Goal: Task Accomplishment & Management: Use online tool/utility

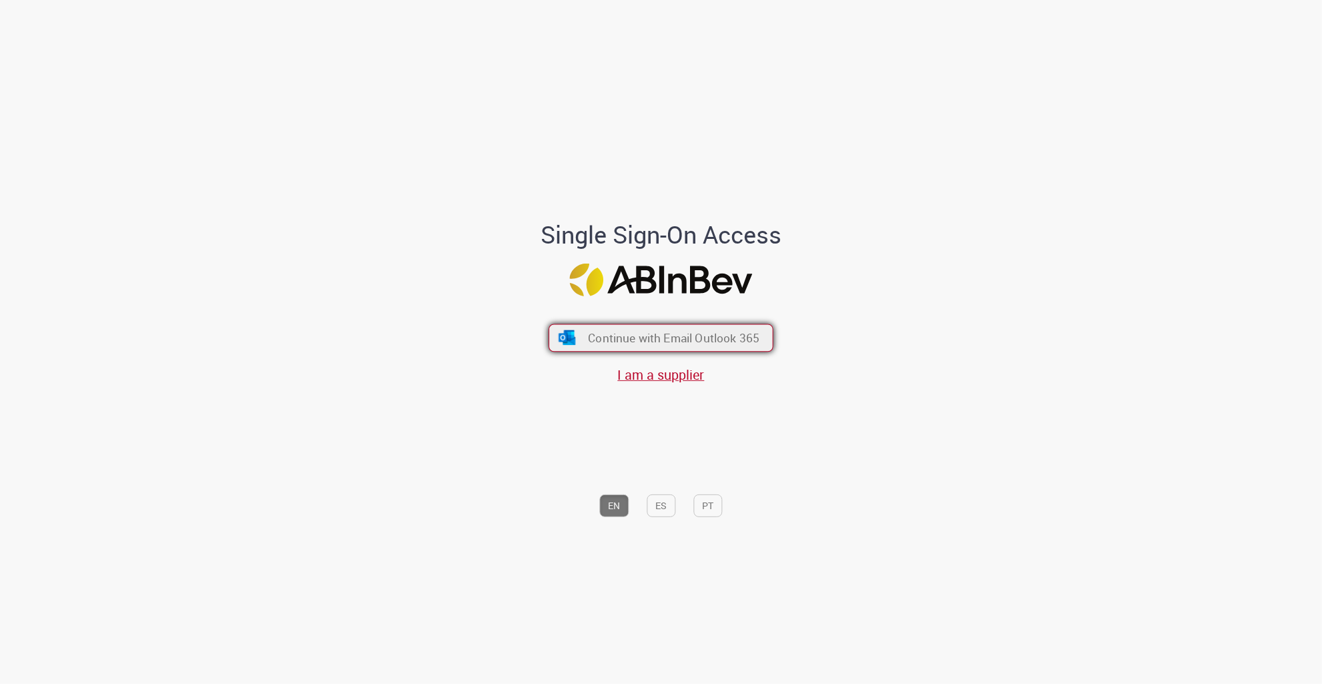
click at [633, 328] on button "Continue with Email Outlook 365" at bounding box center [661, 338] width 225 height 28
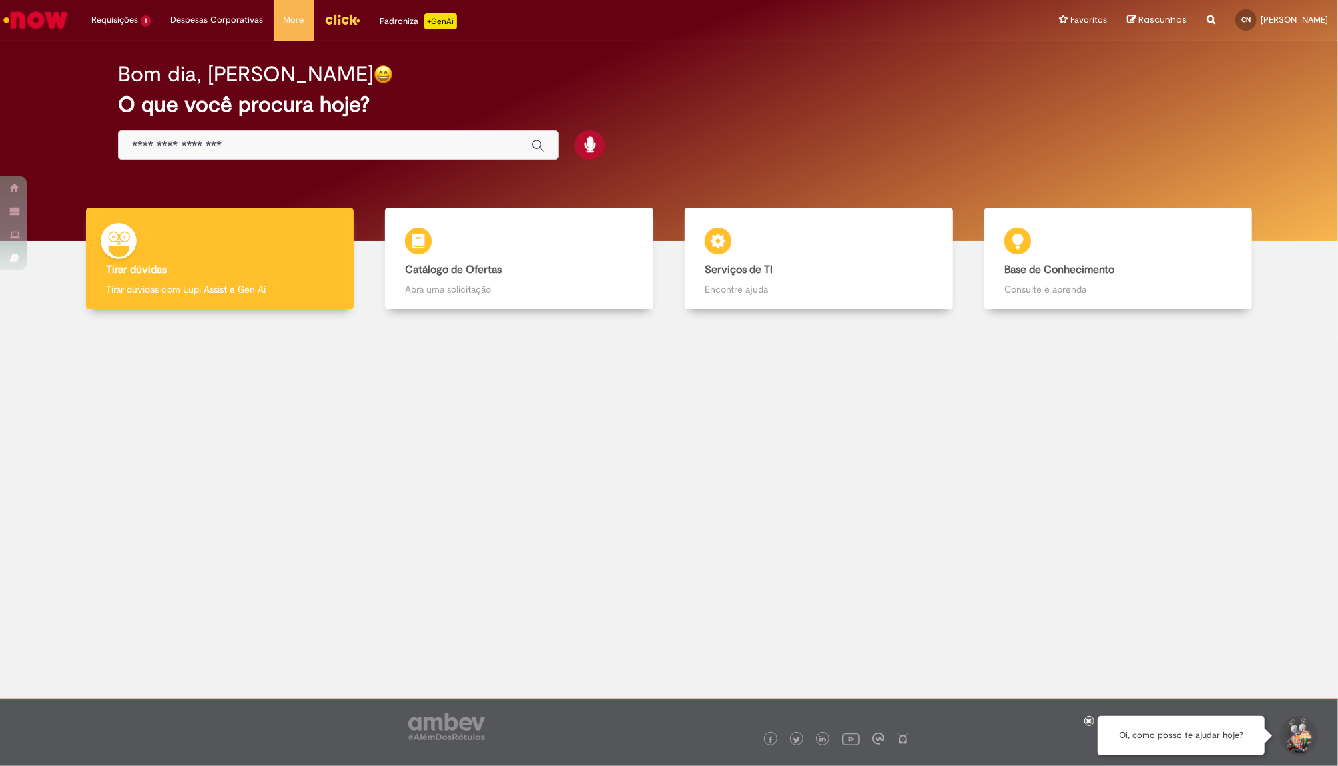
click at [251, 145] on input "Basta digitar aqui" at bounding box center [325, 145] width 386 height 15
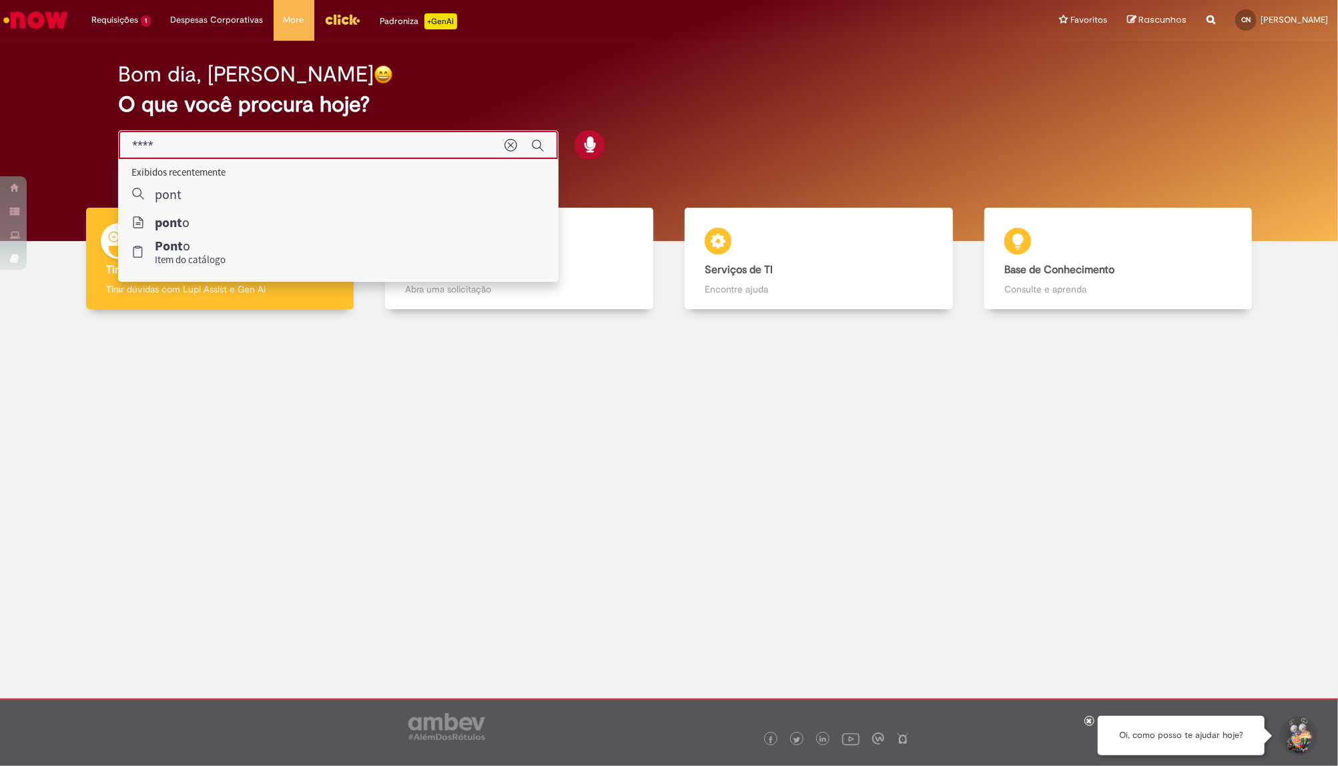
type input "*****"
